Goal: Task Accomplishment & Management: Use online tool/utility

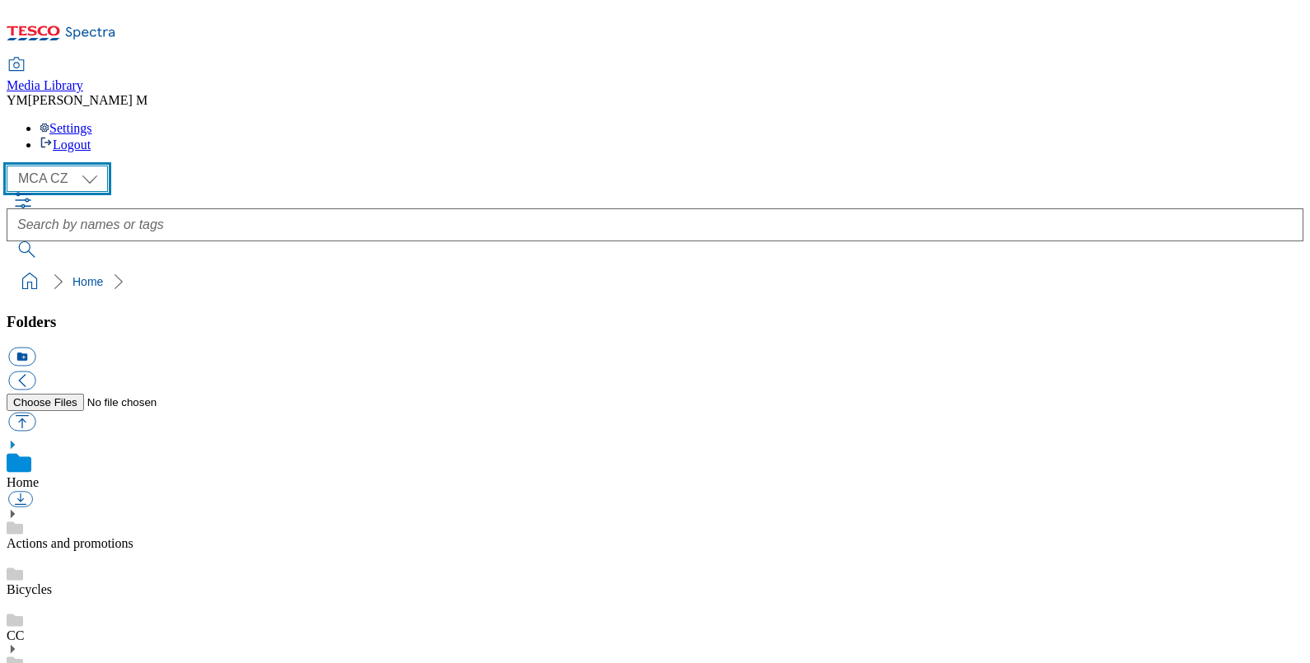
click at [94, 166] on select "MCA CZ MCA HU MCA SK MCA UK" at bounding box center [57, 179] width 101 height 26
select select "flare-mca-hu"
click at [11, 166] on select "MCA CZ MCA HU MCA SK MCA UK" at bounding box center [57, 179] width 101 height 26
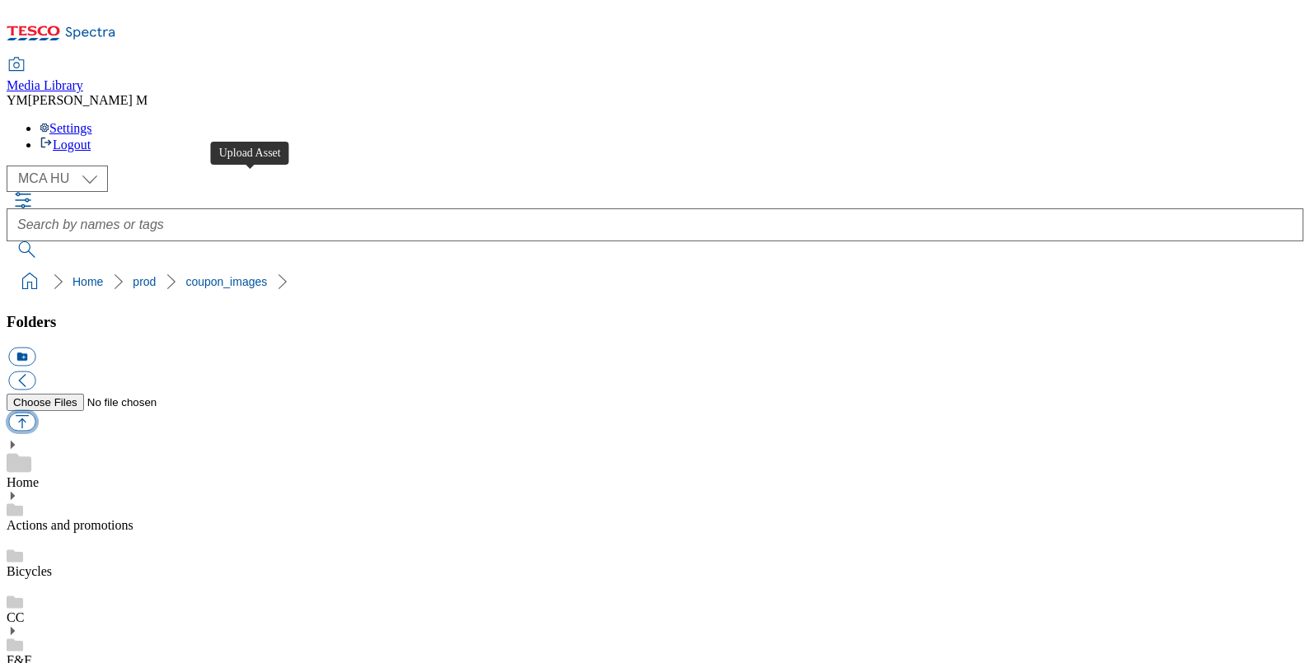
click at [35, 413] on button "button" at bounding box center [21, 422] width 27 height 19
type input "C:\fakepath\U29_8101_F.jpg"
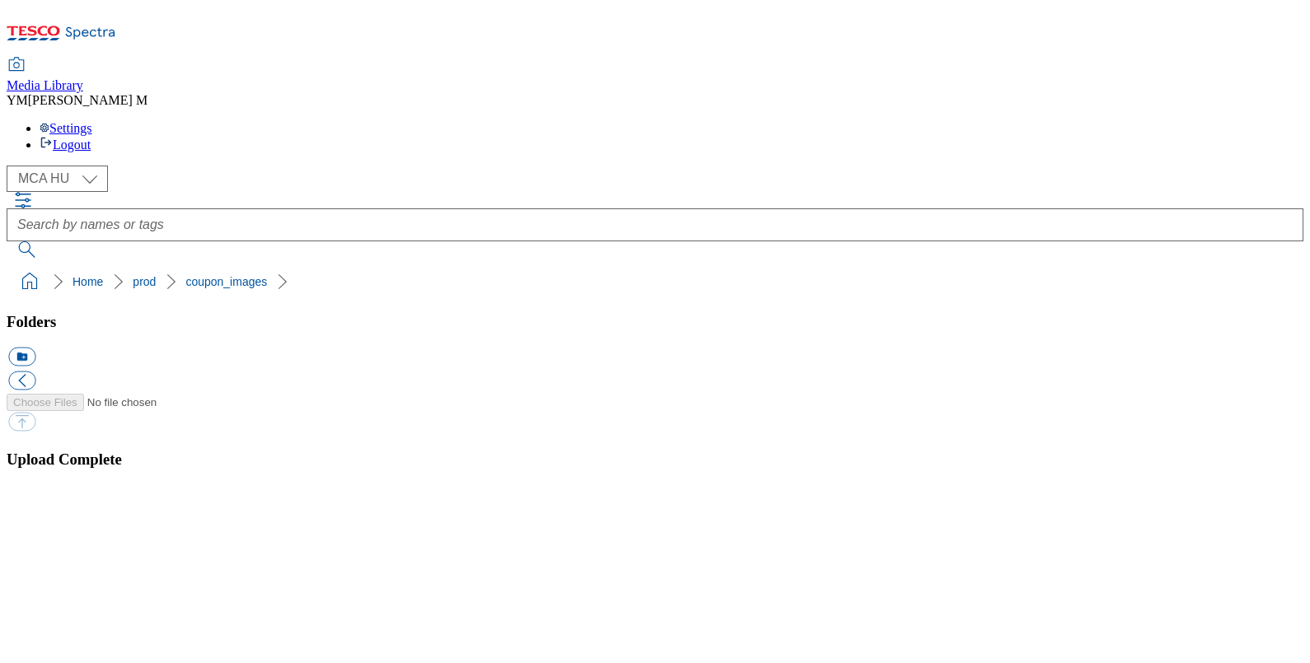
select select "flare-mca-hu"
click at [33, 501] on button "button" at bounding box center [20, 493] width 25 height 16
click at [33, 503] on button "button" at bounding box center [20, 511] width 25 height 16
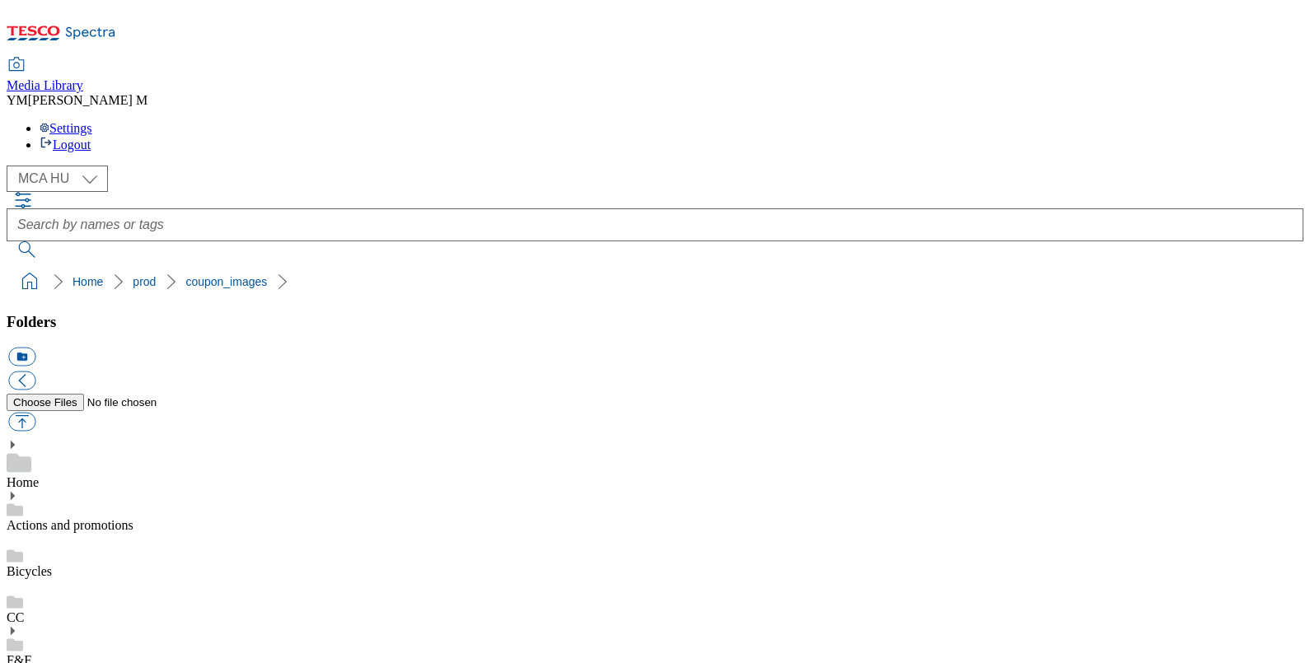
click at [35, 413] on button "button" at bounding box center [21, 422] width 27 height 19
type input "C:\fakepath\U29_8101_F.jpg"
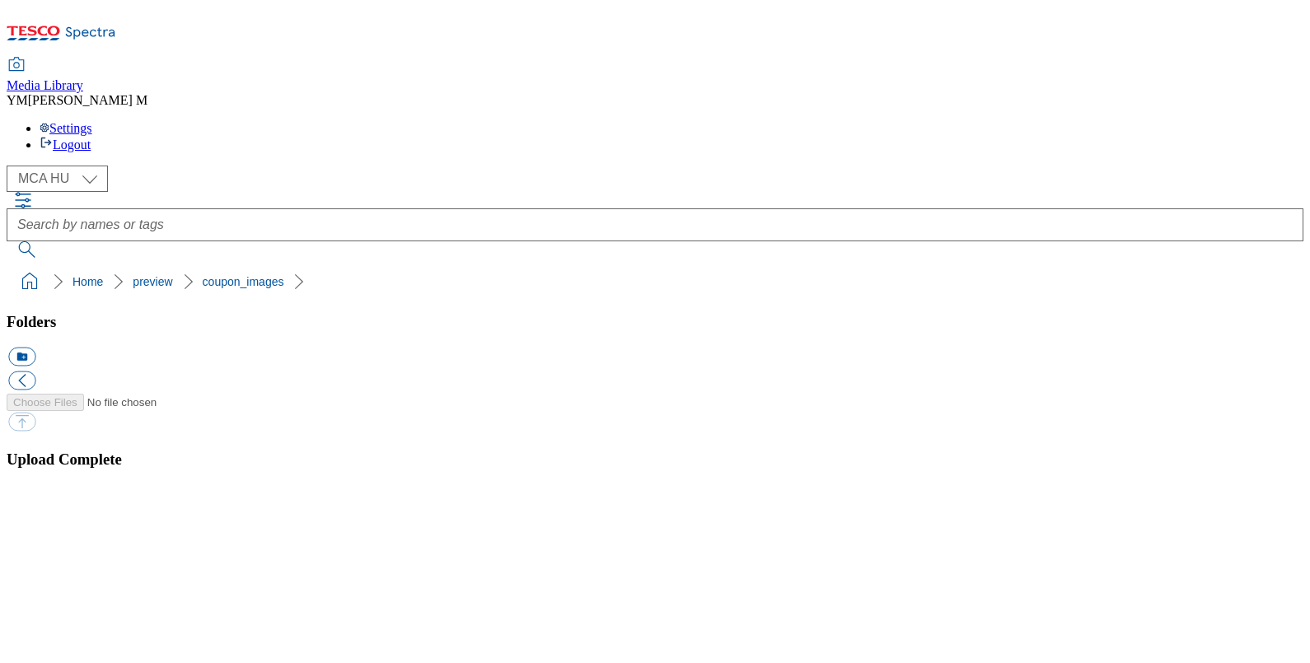
select select "flare-mca-hu"
click at [33, 501] on button "button" at bounding box center [20, 493] width 25 height 16
click at [33, 503] on button "button" at bounding box center [20, 511] width 25 height 16
